Goal: Transaction & Acquisition: Download file/media

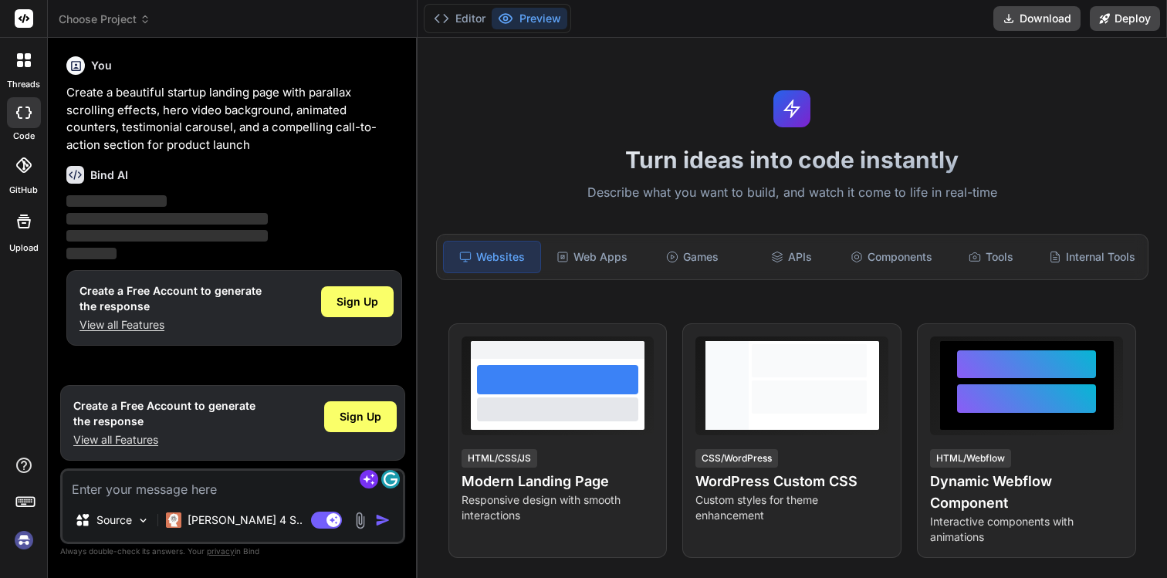
type textarea "x"
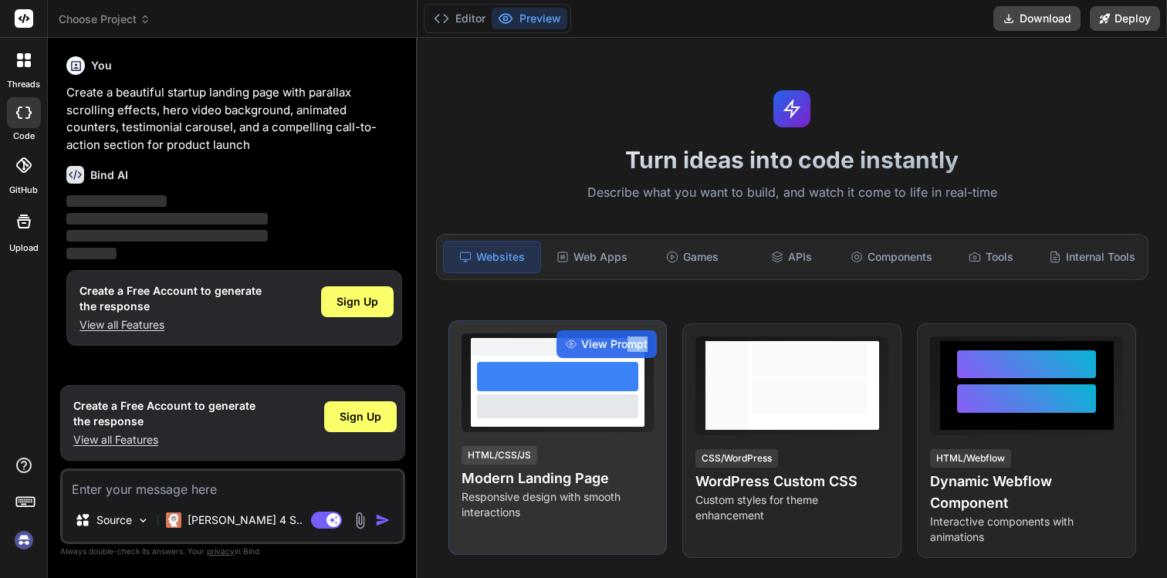
drag, startPoint x: 631, startPoint y: 341, endPoint x: 635, endPoint y: 363, distance: 22.7
click at [635, 364] on div "View Prompt HTML/CSS/JS Modern Landing Page Responsive design with smooth inter…" at bounding box center [557, 437] width 219 height 235
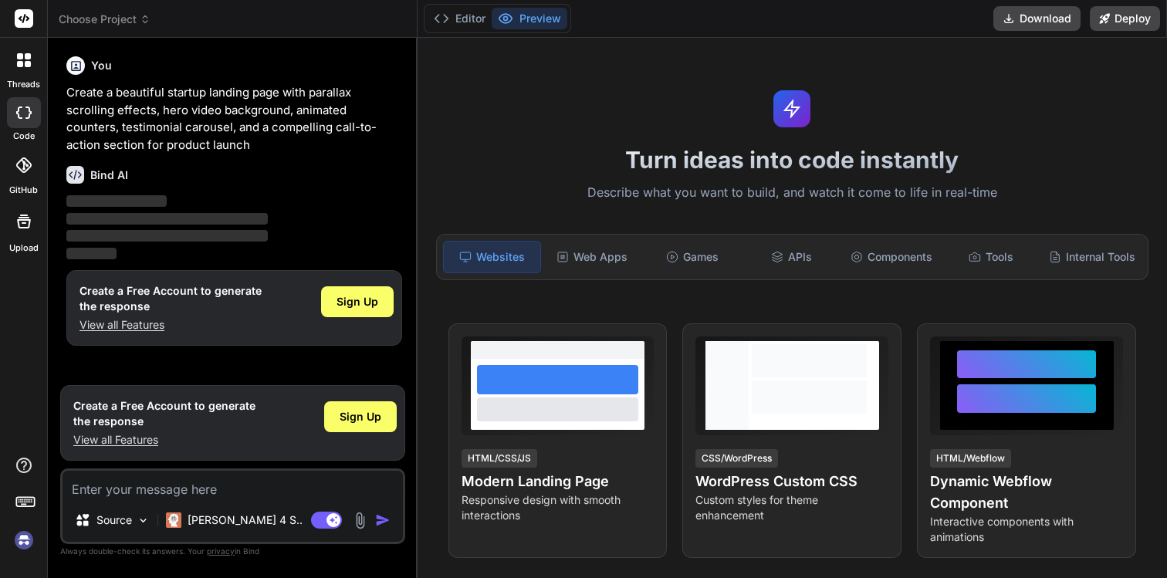
click at [551, 19] on button "Preview" at bounding box center [529, 19] width 76 height 22
click at [519, 11] on button "Preview" at bounding box center [529, 19] width 76 height 22
click at [518, 15] on button "Preview" at bounding box center [529, 19] width 76 height 22
click at [475, 21] on button "Editor" at bounding box center [459, 19] width 64 height 22
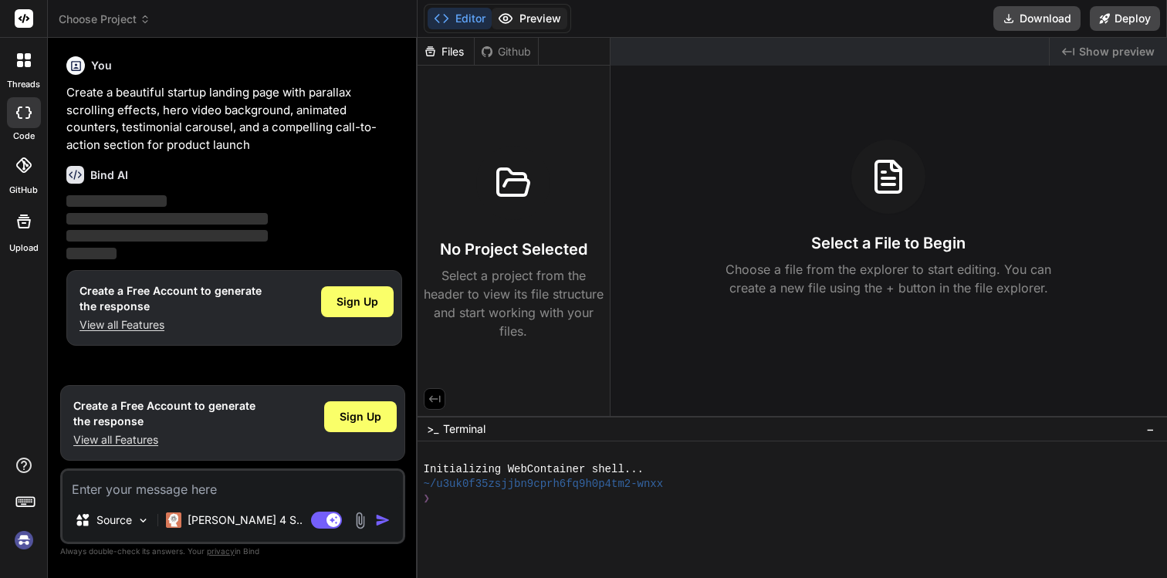
click at [536, 18] on button "Preview" at bounding box center [529, 19] width 76 height 22
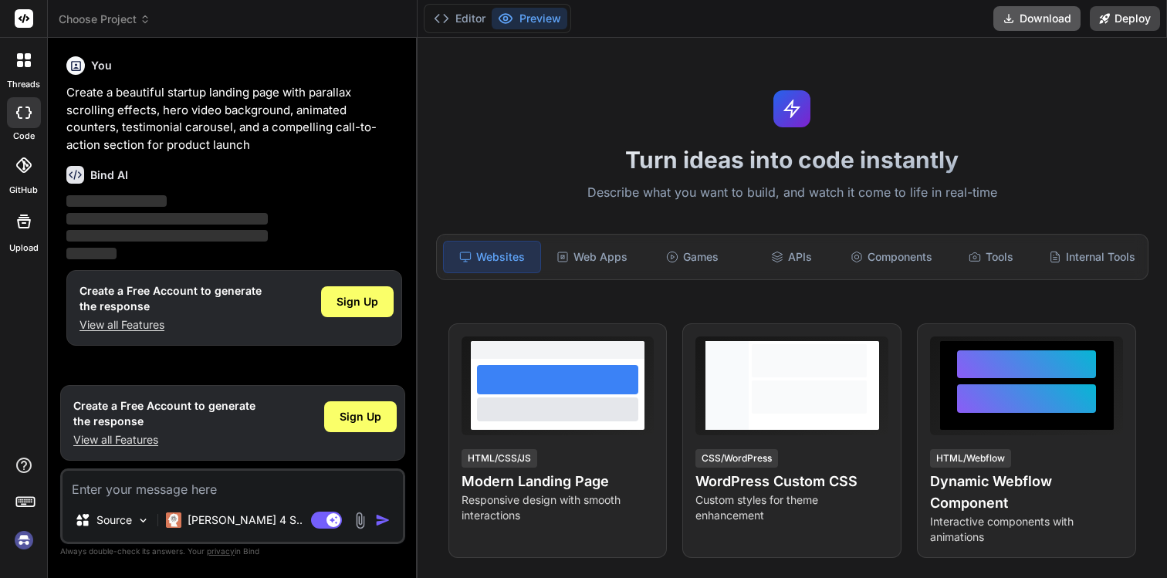
click at [1024, 25] on button "Download" at bounding box center [1036, 18] width 87 height 25
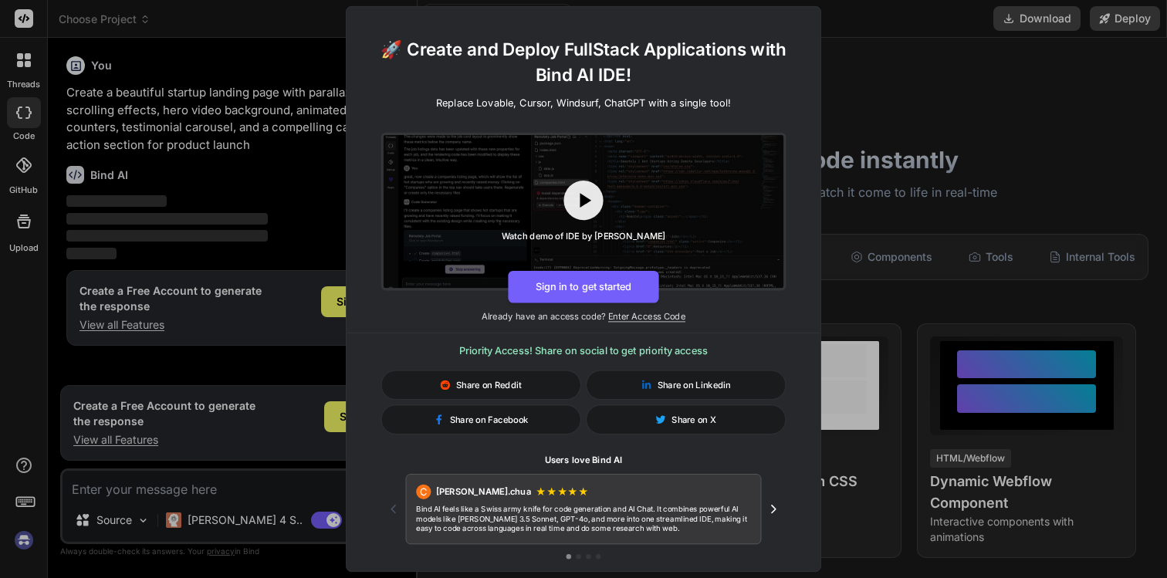
click at [910, 27] on div "🚀 Create and Deploy FullStack Applications with Bind AI IDE! Replace Lovable, C…" at bounding box center [583, 289] width 1167 height 578
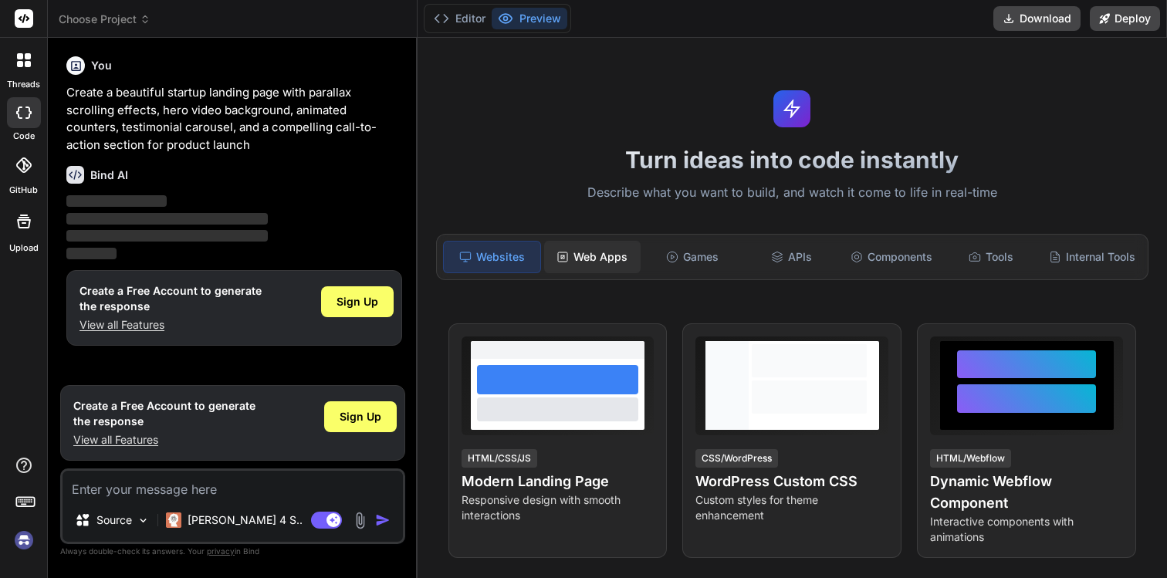
click at [617, 252] on div "Web Apps" at bounding box center [592, 257] width 96 height 32
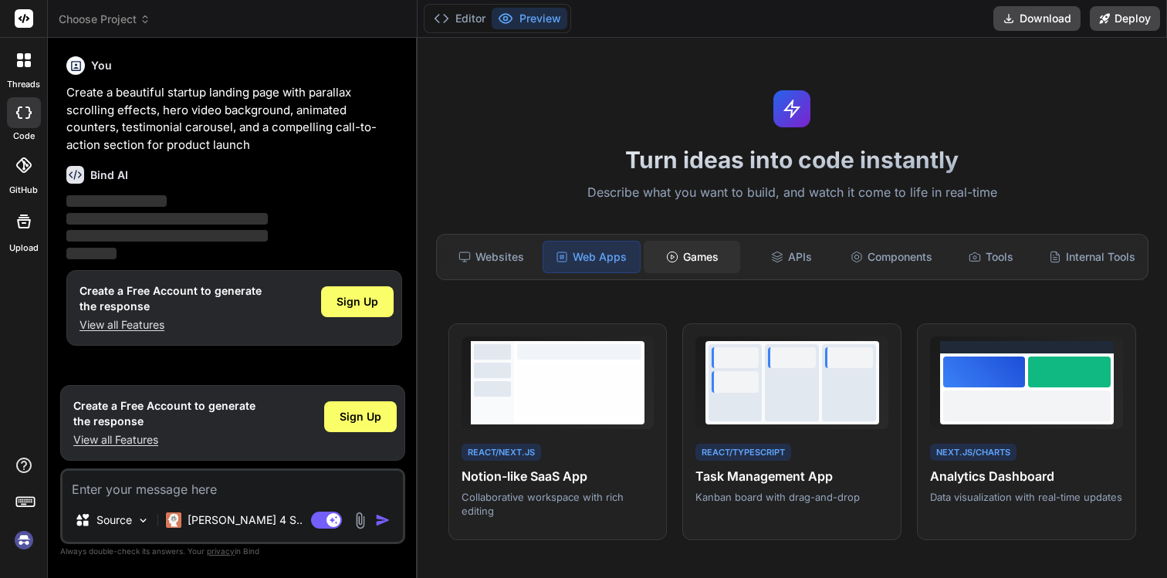
click at [681, 252] on div "Games" at bounding box center [691, 257] width 96 height 32
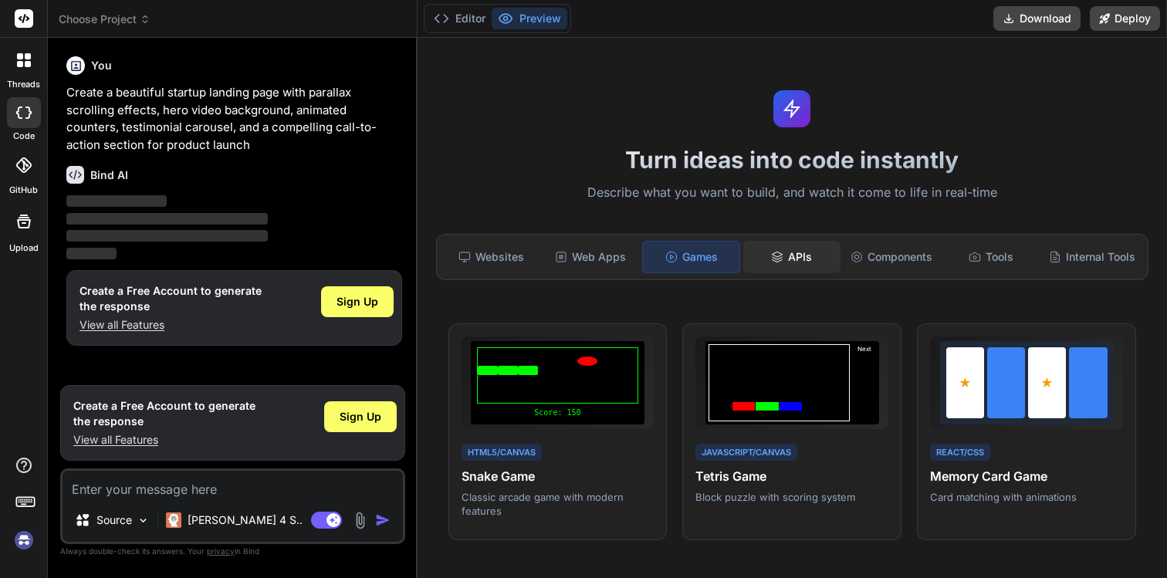
click at [799, 252] on div "APIs" at bounding box center [791, 257] width 96 height 32
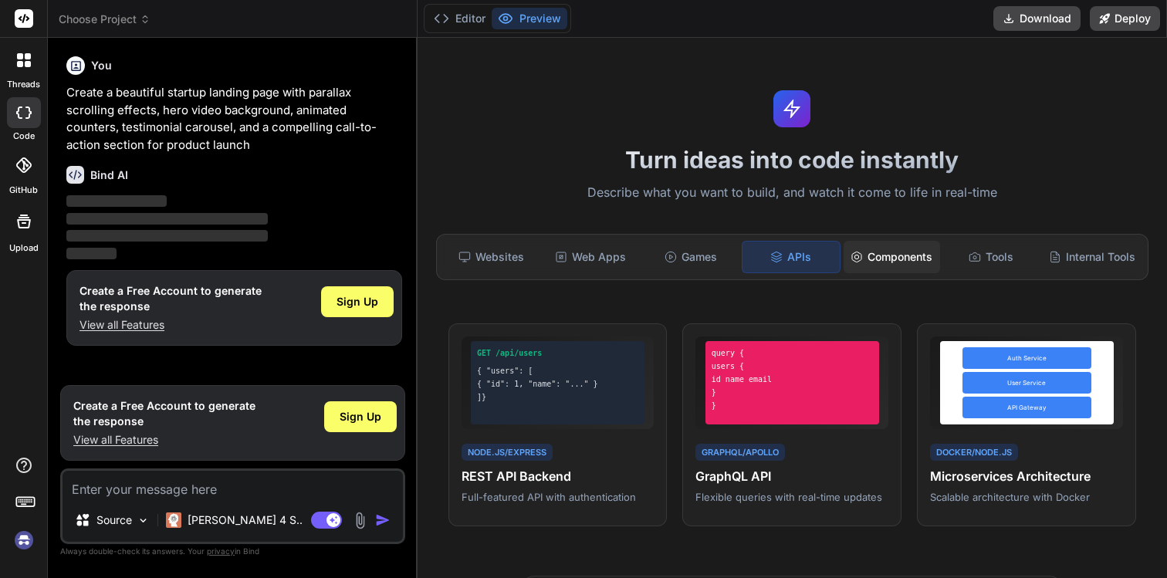
click at [900, 257] on div "Components" at bounding box center [891, 257] width 96 height 32
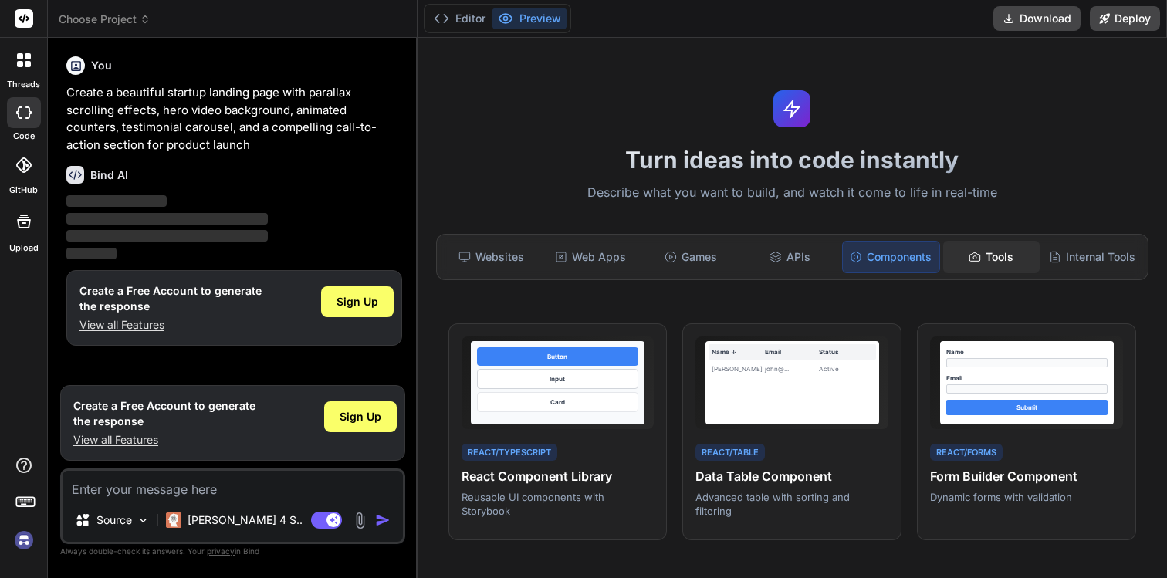
click at [1008, 254] on div "Tools" at bounding box center [991, 257] width 96 height 32
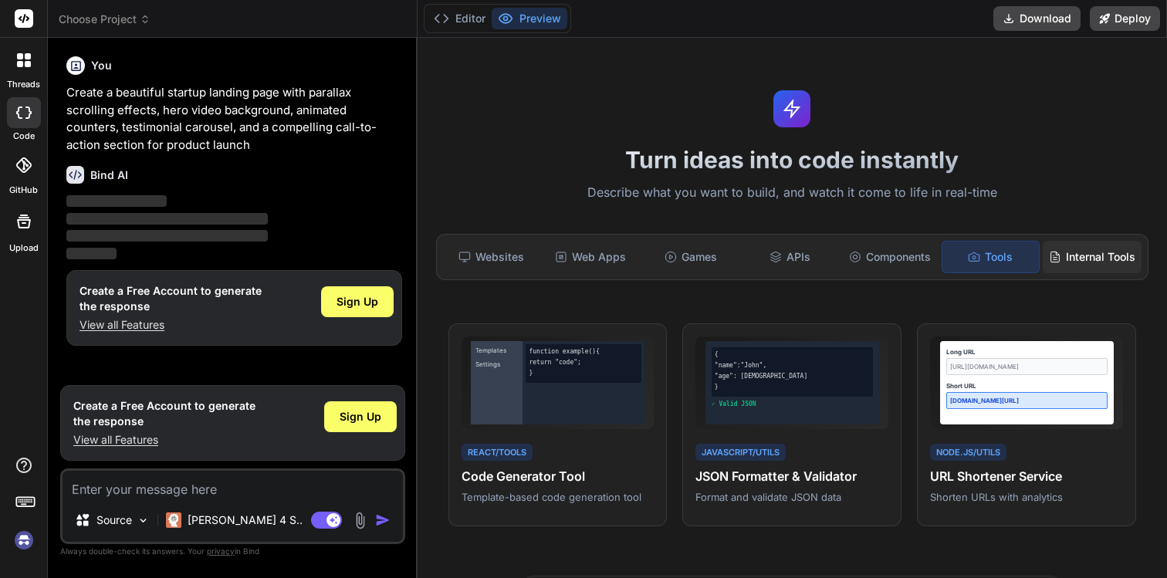
click at [1097, 257] on div "Internal Tools" at bounding box center [1091, 257] width 99 height 32
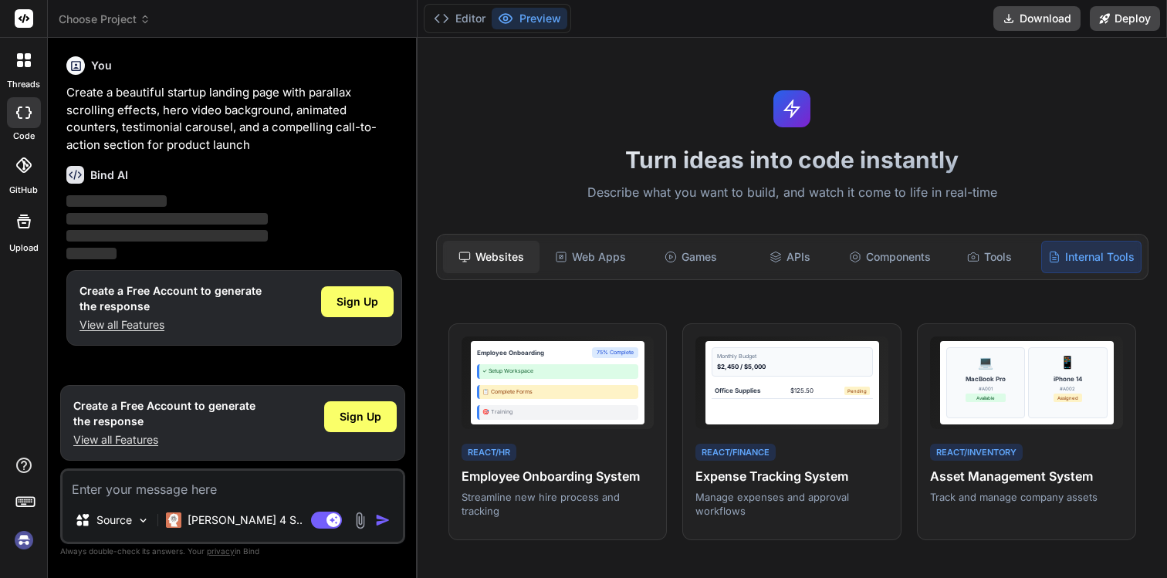
click at [486, 252] on div "Websites" at bounding box center [491, 257] width 96 height 32
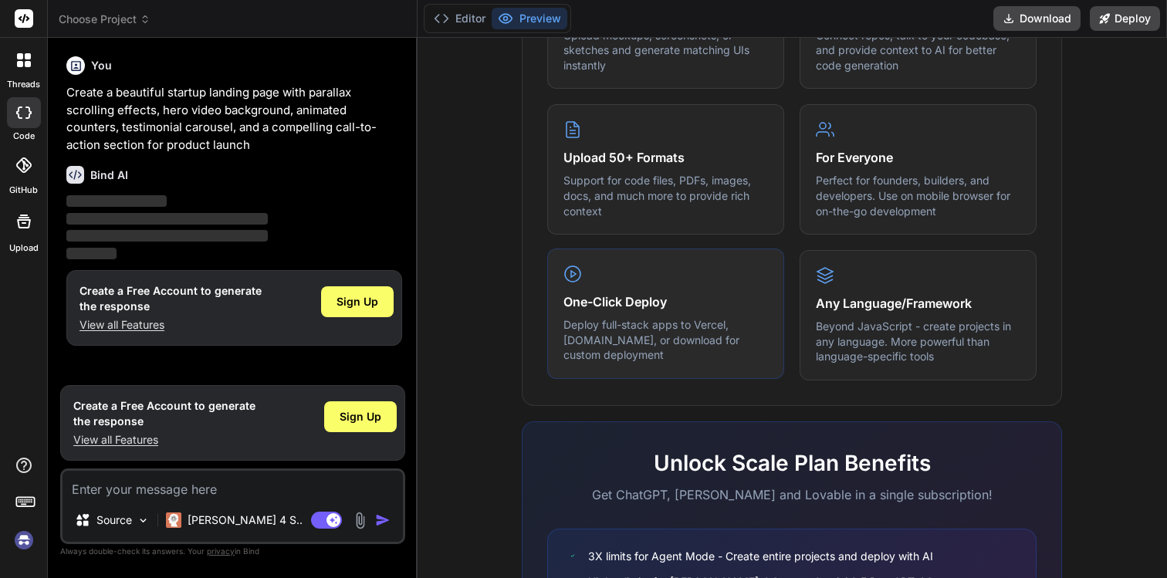
scroll to position [707, 0]
